Goal: Find specific page/section: Find specific page/section

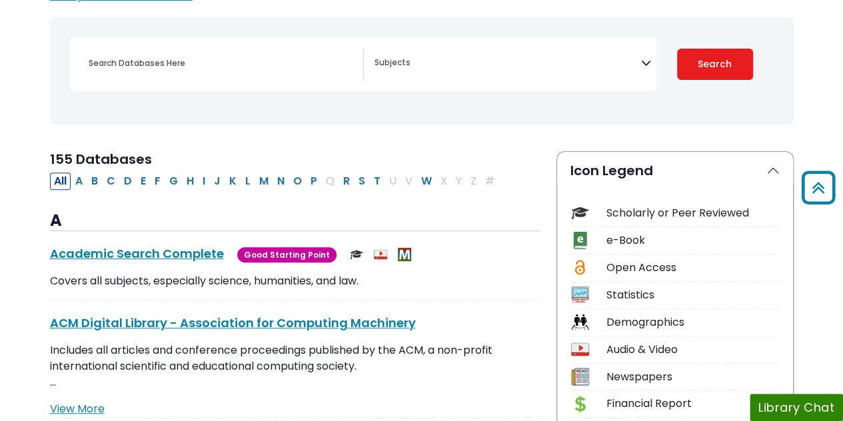
scroll to position [170, 0]
click at [649, 65] on icon "Search filters" at bounding box center [646, 61] width 10 height 20
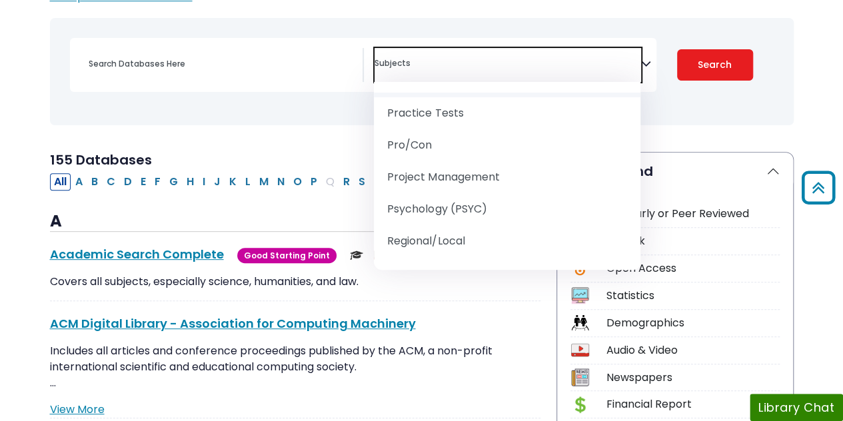
scroll to position [1453, 0]
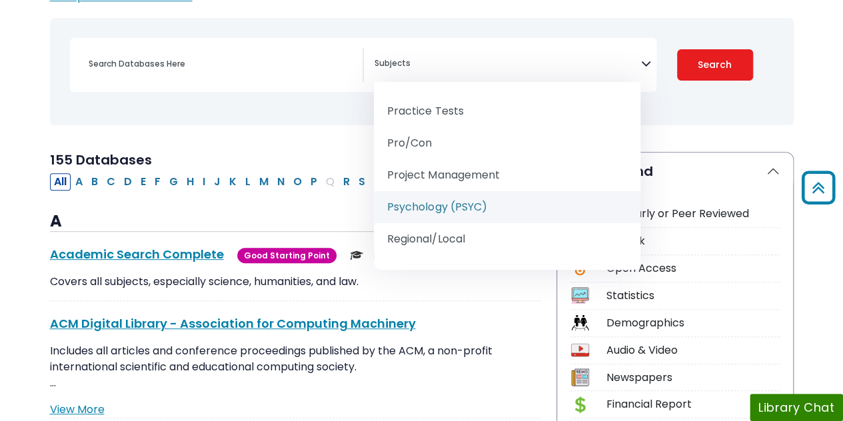
select select "232691"
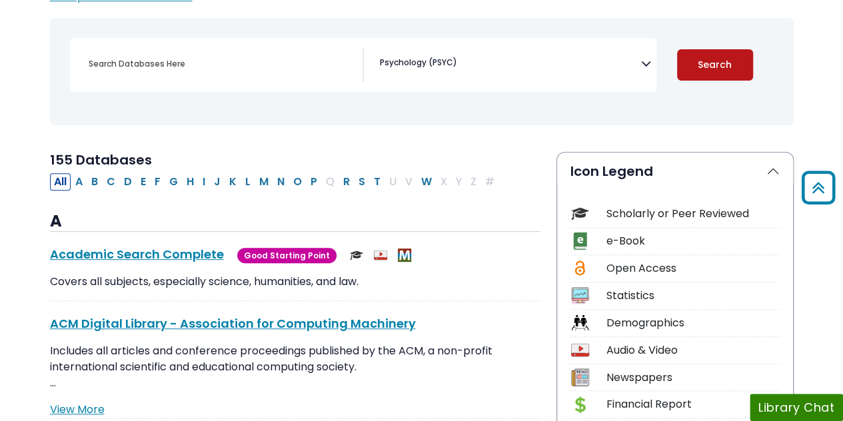
click at [712, 65] on button "Search" at bounding box center [715, 64] width 76 height 31
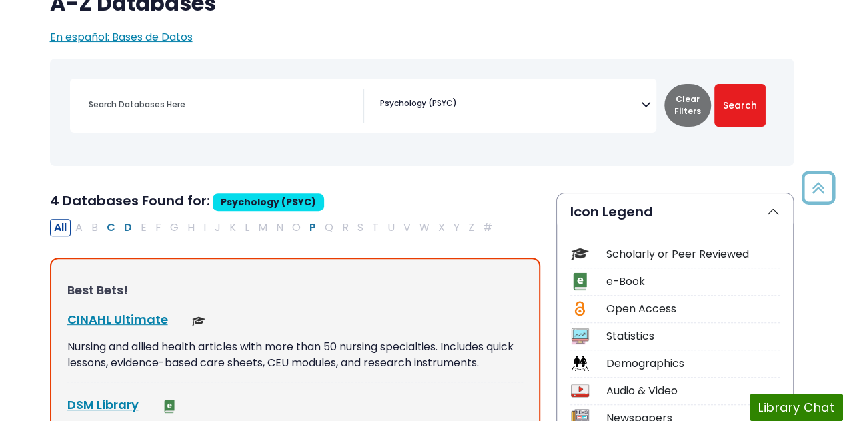
scroll to position [128, 0]
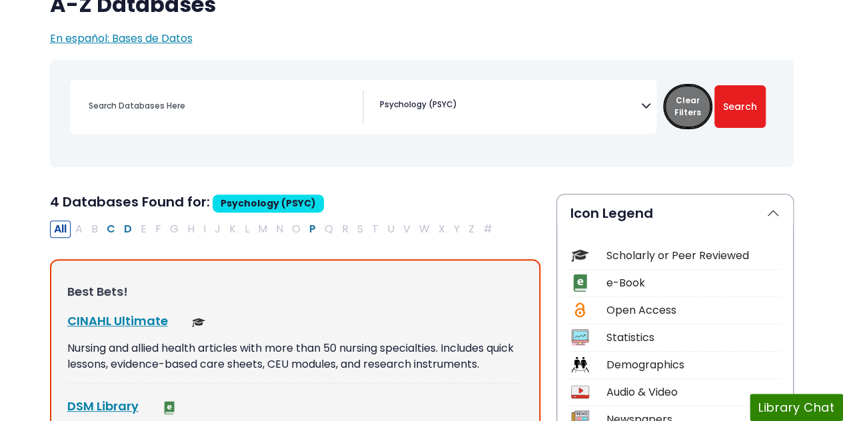
click at [704, 95] on button "Clear Filters" at bounding box center [687, 106] width 47 height 43
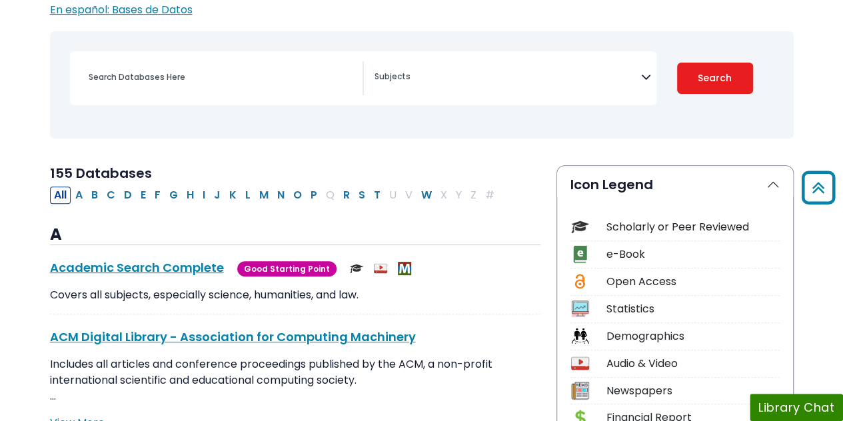
scroll to position [237, 0]
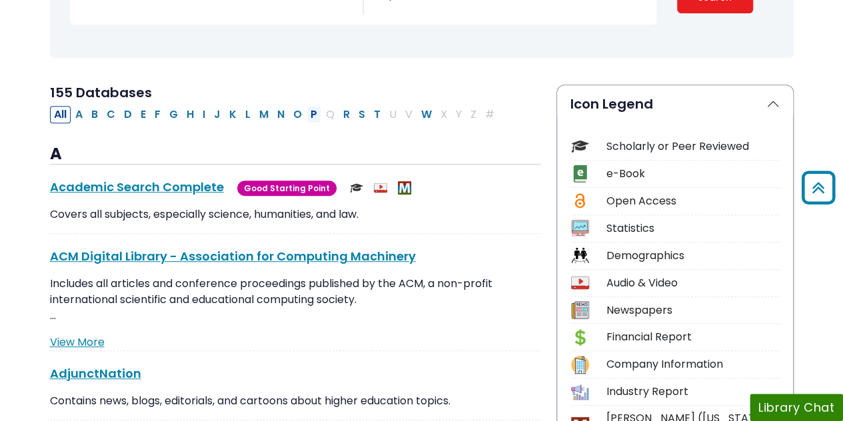
click at [307, 113] on button "P" at bounding box center [314, 114] width 15 height 17
select select "Database Subject Filter"
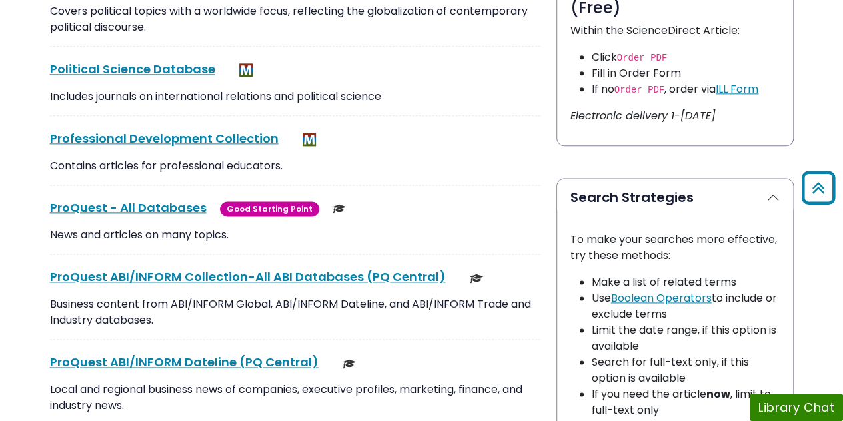
scroll to position [798, 0]
click at [135, 203] on link "ProQuest - All Databases This link opens in a new window" at bounding box center [128, 207] width 157 height 17
